Goal: Task Accomplishment & Management: Manage account settings

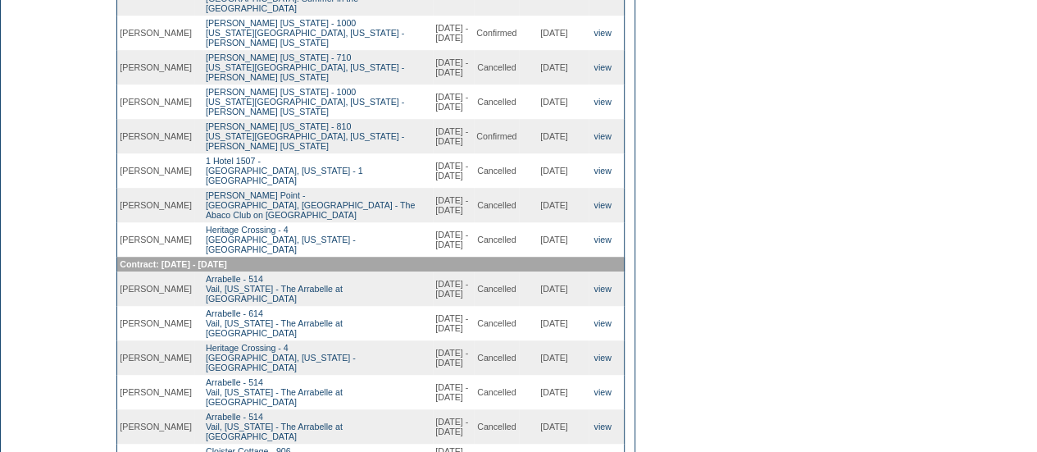
scroll to position [645, 0]
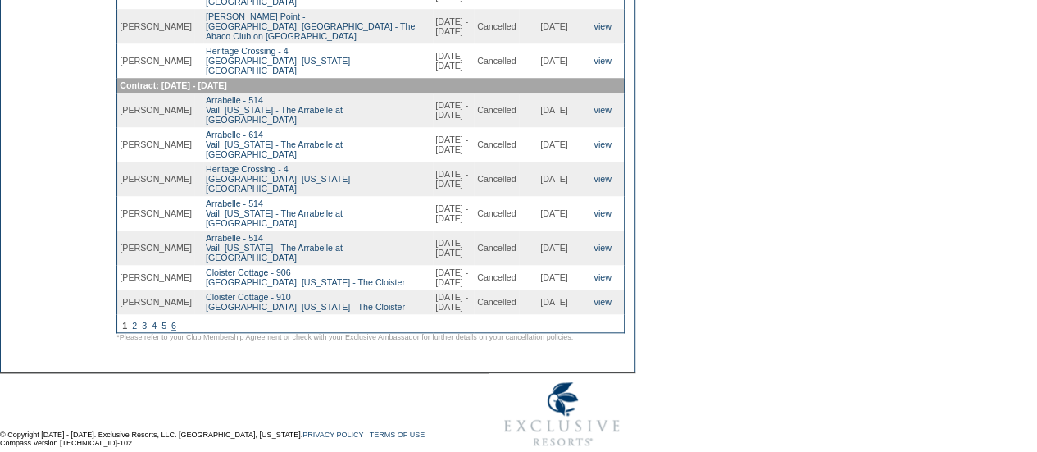
click at [176, 320] on link "6" at bounding box center [173, 325] width 5 height 10
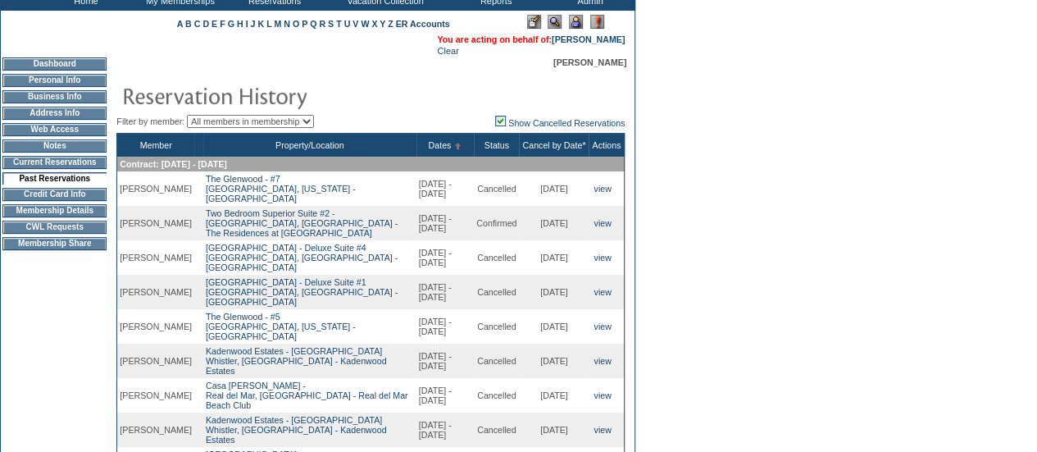
scroll to position [250, 0]
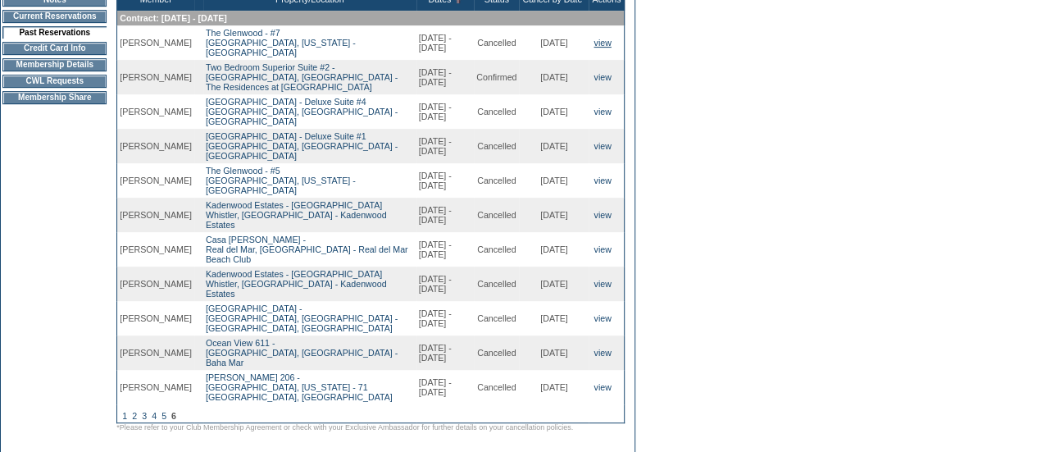
click at [606, 41] on link "view" at bounding box center [601, 43] width 17 height 10
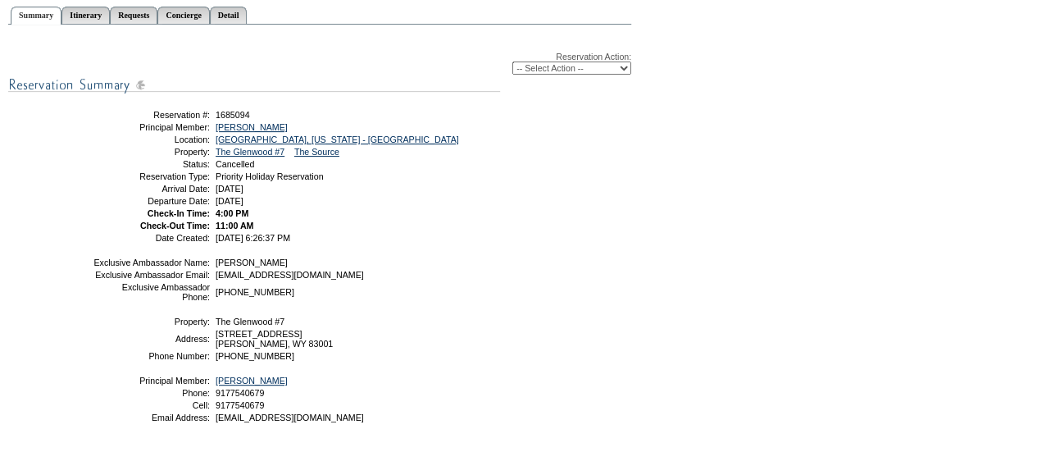
scroll to position [191, 0]
click at [574, 65] on select "-- Select Action -- Modify Reservation Dates Modify Reservation Cost Modify Occ…" at bounding box center [571, 68] width 119 height 13
select select "ChangeCost"
click at [512, 64] on select "-- Select Action -- Modify Reservation Dates Modify Reservation Cost Modify Occ…" at bounding box center [571, 68] width 119 height 13
